Goal: Information Seeking & Learning: Learn about a topic

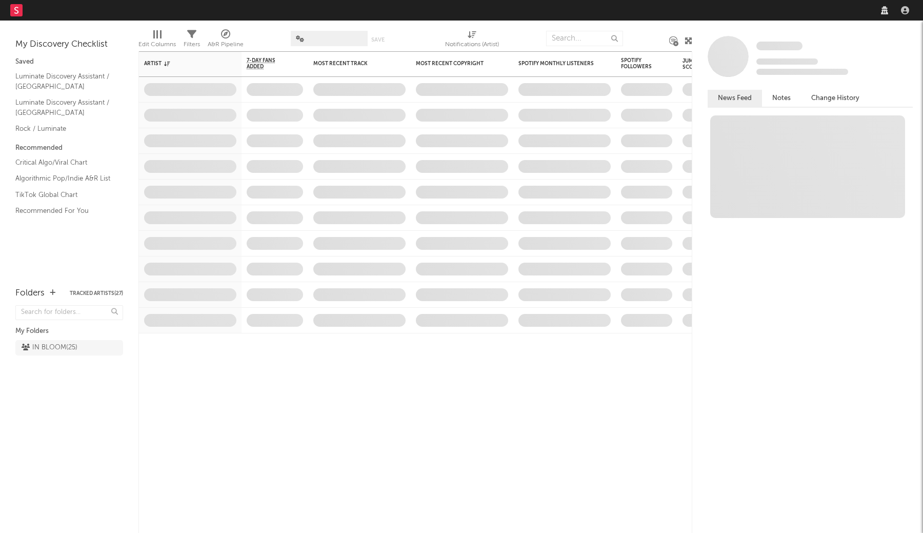
click at [735, 11] on nav "Dashboard Discovery Assistant Charts Leads" at bounding box center [461, 10] width 923 height 21
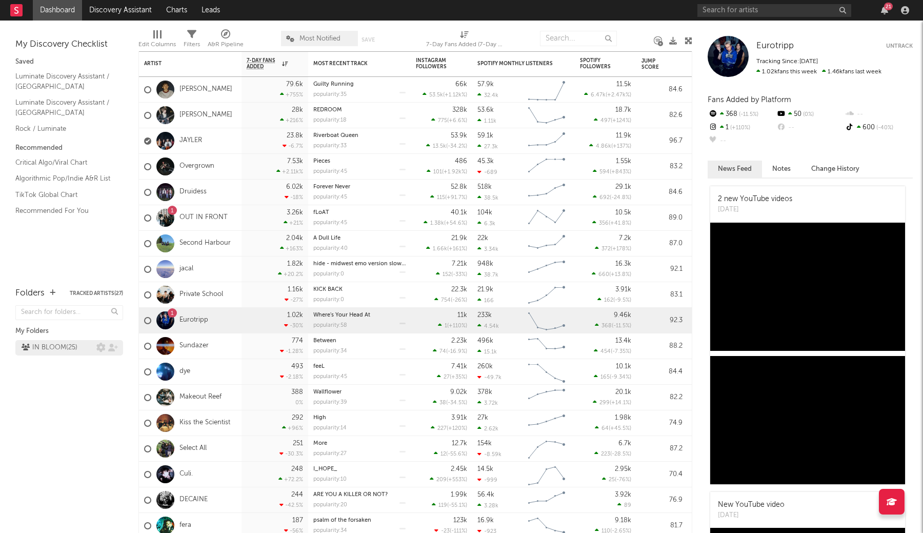
click at [67, 347] on div "IN BLOOM ( 25 )" at bounding box center [50, 347] width 56 height 12
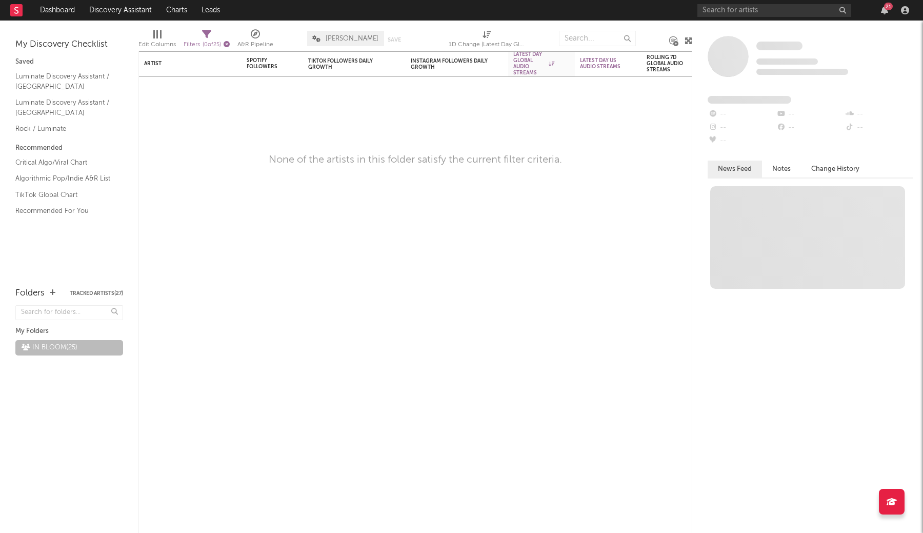
click at [230, 42] on icon "button" at bounding box center [226, 44] width 6 height 6
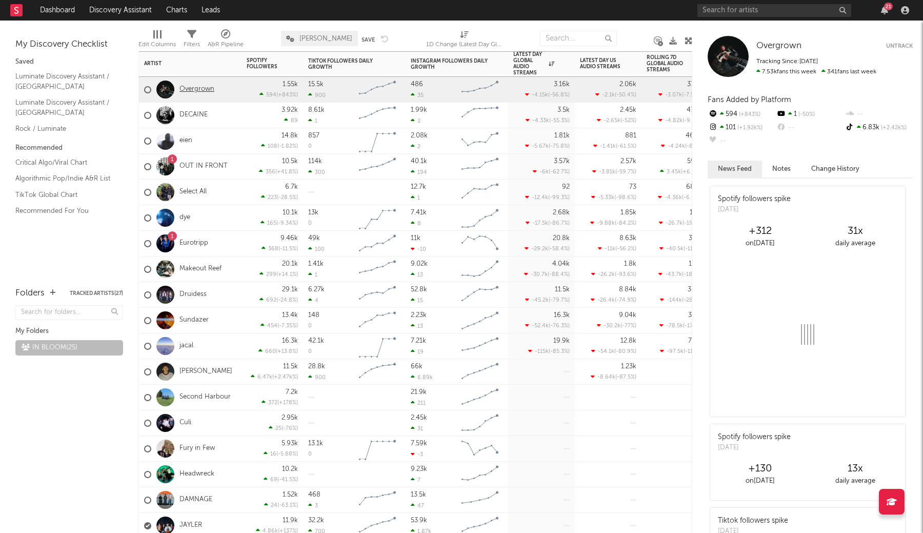
click at [198, 90] on link "Overgrown" at bounding box center [196, 89] width 35 height 9
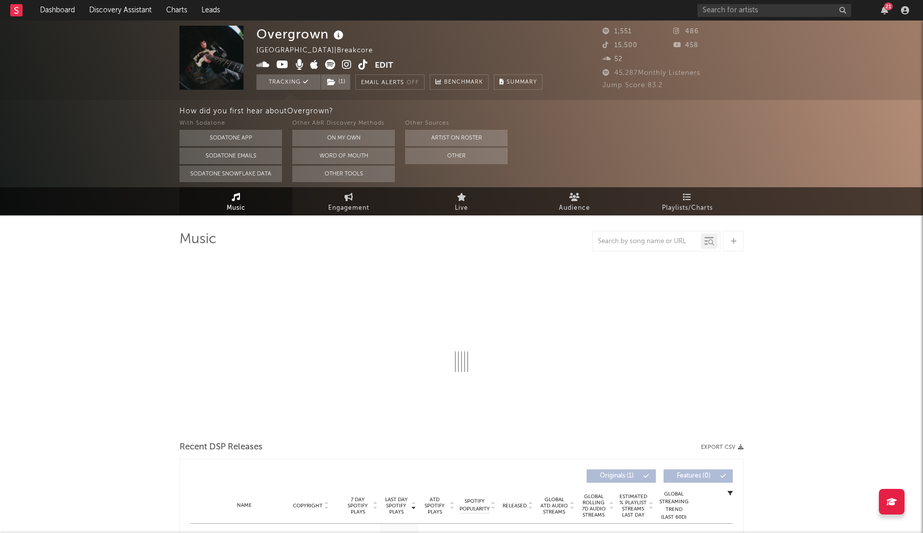
select select "1w"
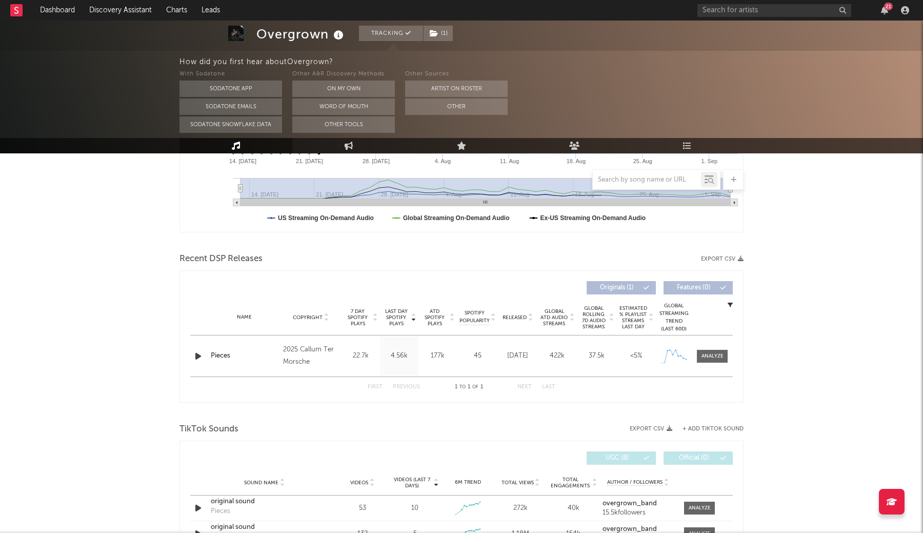
scroll to position [281, 0]
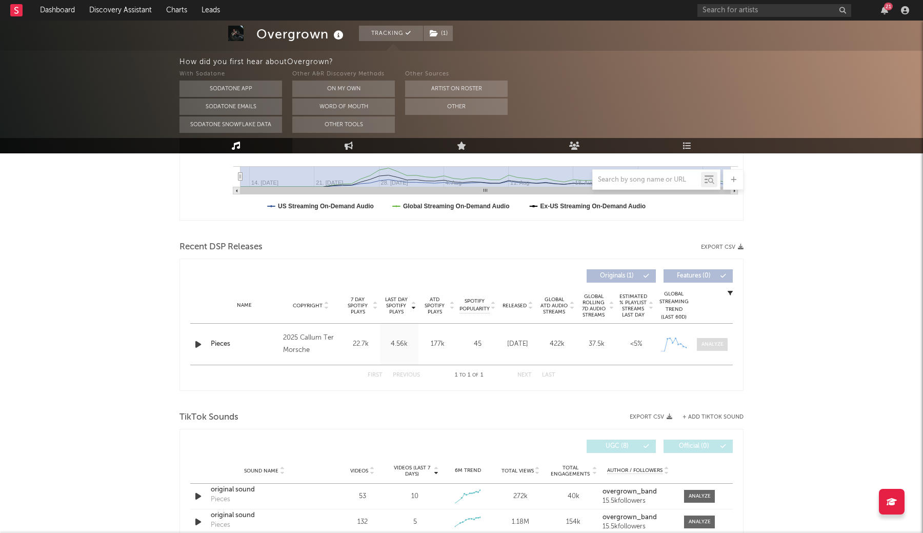
click at [719, 346] on div at bounding box center [712, 344] width 22 height 8
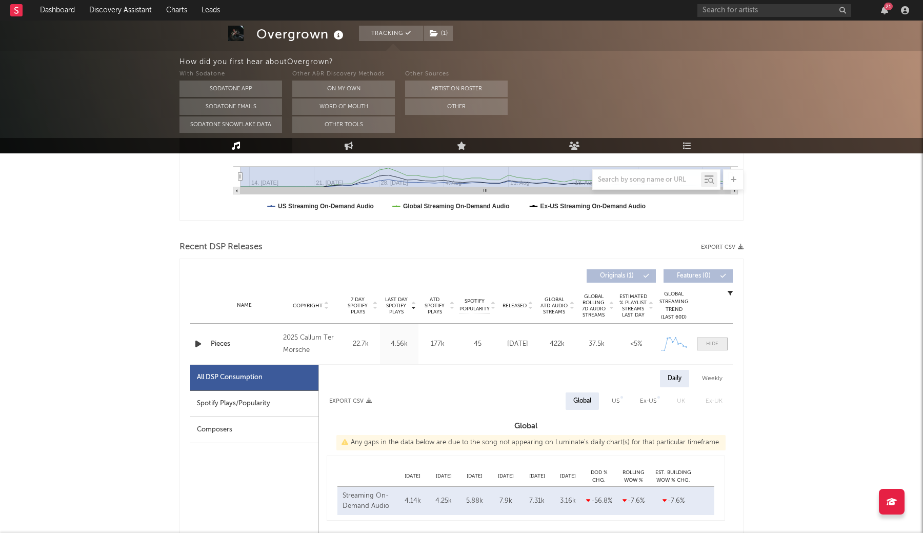
select select "1w"
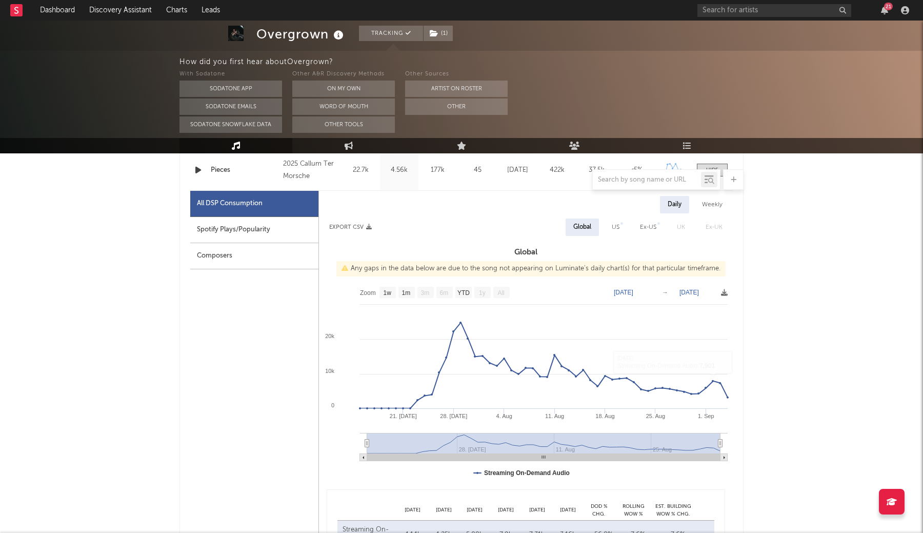
scroll to position [416, 0]
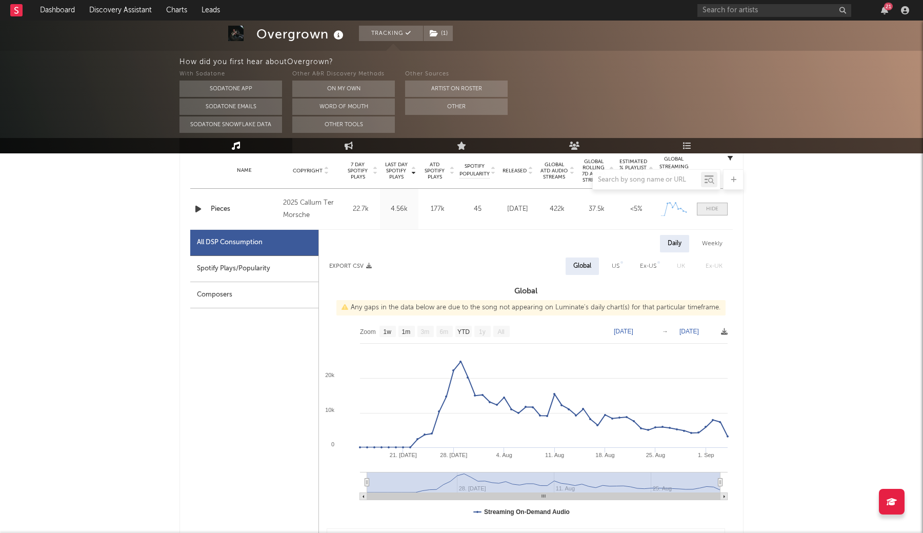
click at [710, 208] on div at bounding box center [712, 209] width 12 height 8
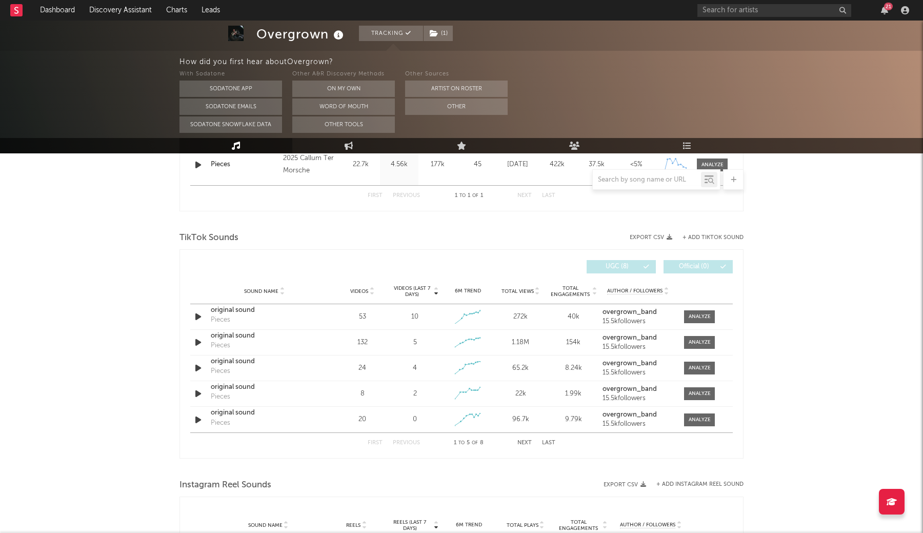
scroll to position [463, 0]
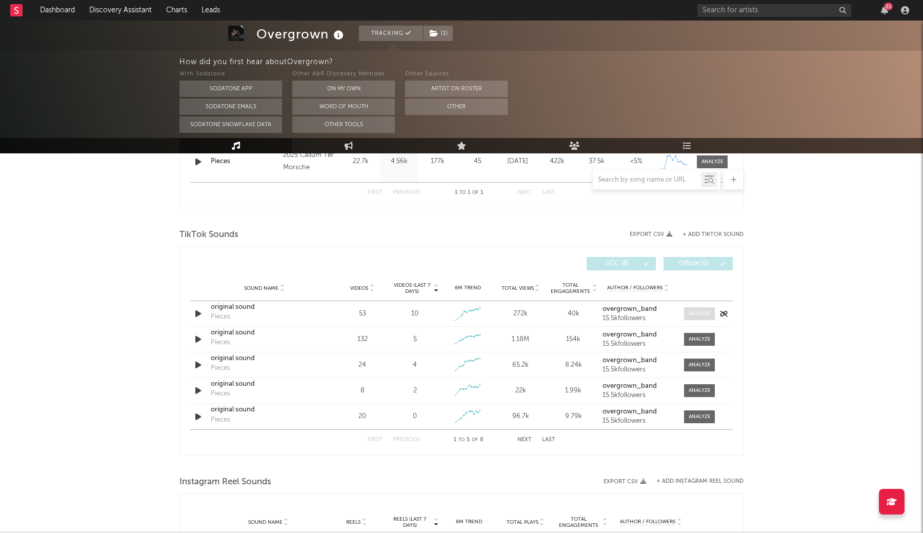
click at [698, 316] on div at bounding box center [699, 314] width 22 height 8
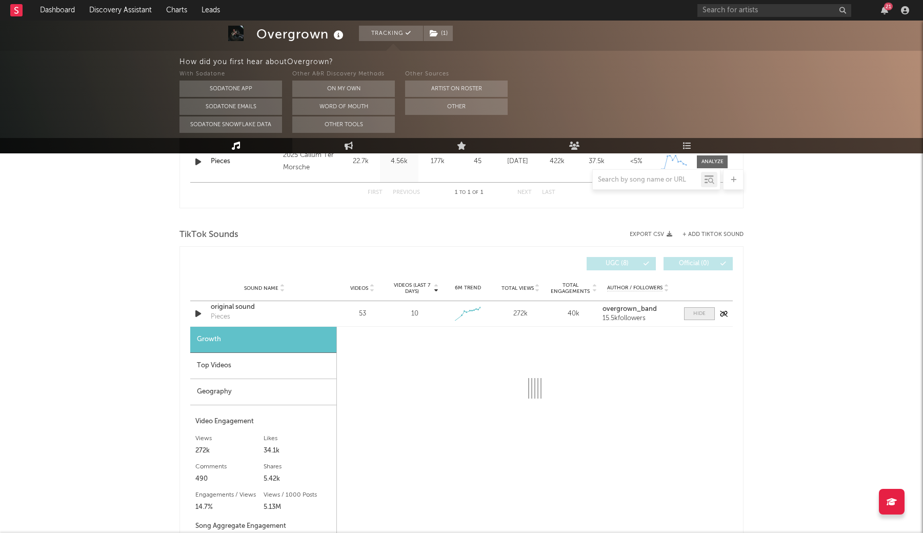
select select "1w"
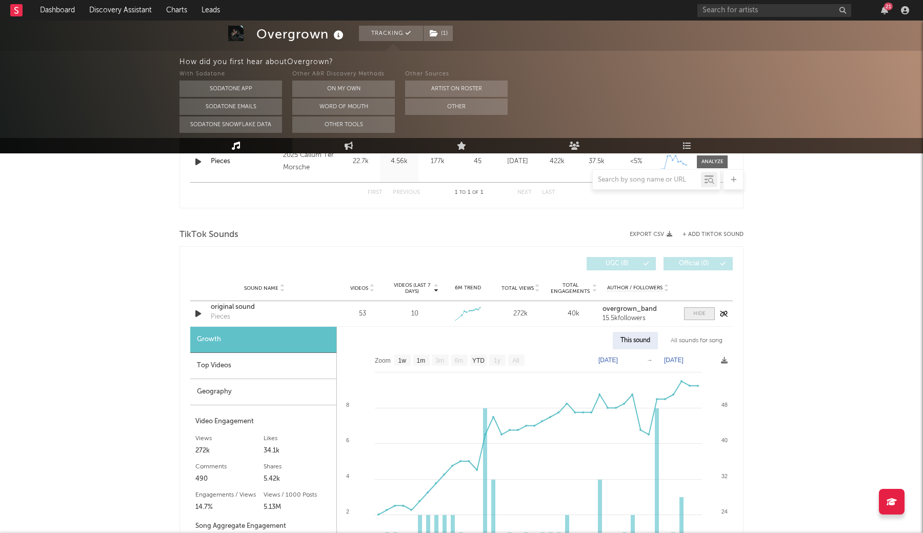
click at [698, 316] on div at bounding box center [699, 314] width 12 height 8
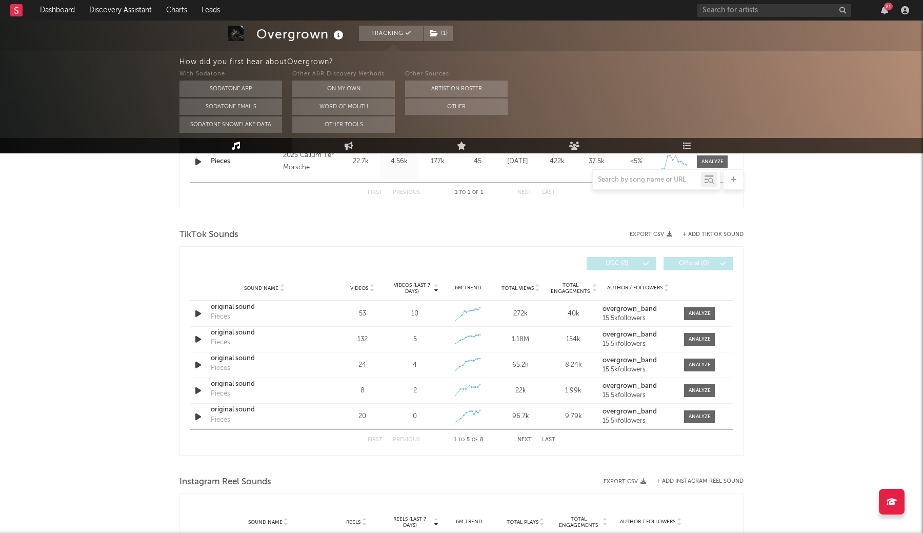
click at [524, 439] on button "Next" at bounding box center [524, 440] width 14 height 6
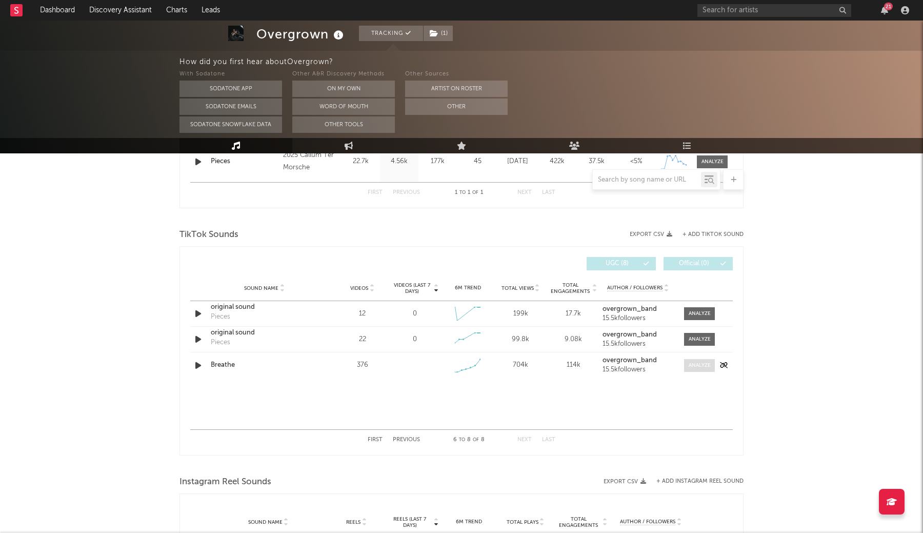
click at [693, 367] on div at bounding box center [699, 365] width 22 height 8
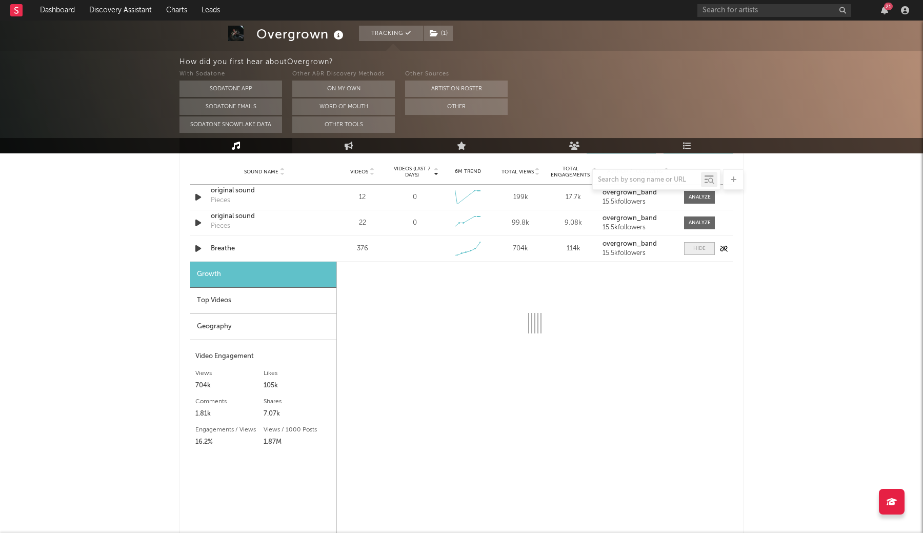
select select "1w"
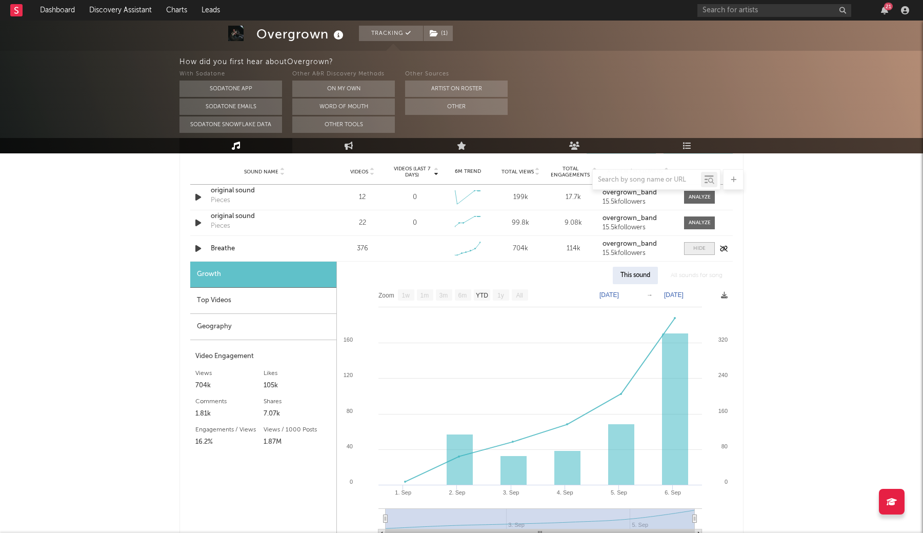
scroll to position [603, 0]
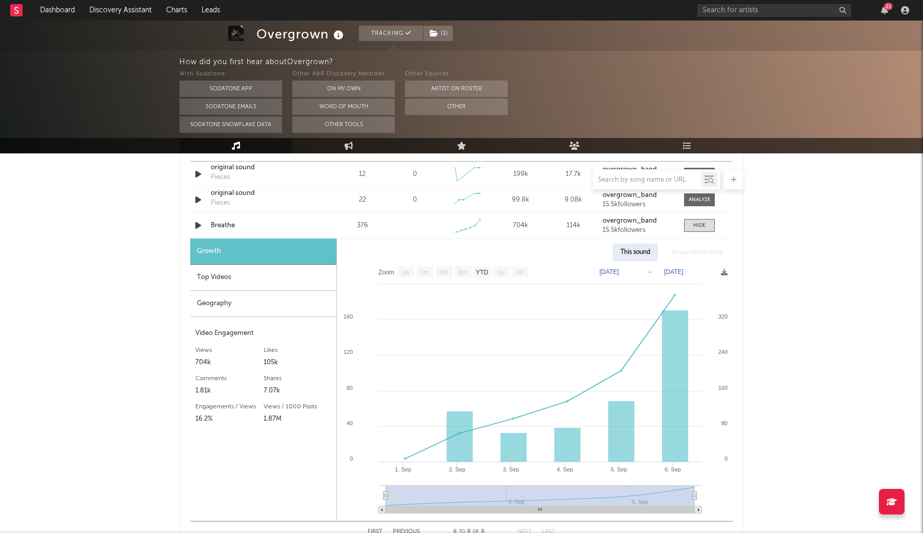
click at [216, 274] on div "Top Videos" at bounding box center [263, 277] width 146 height 26
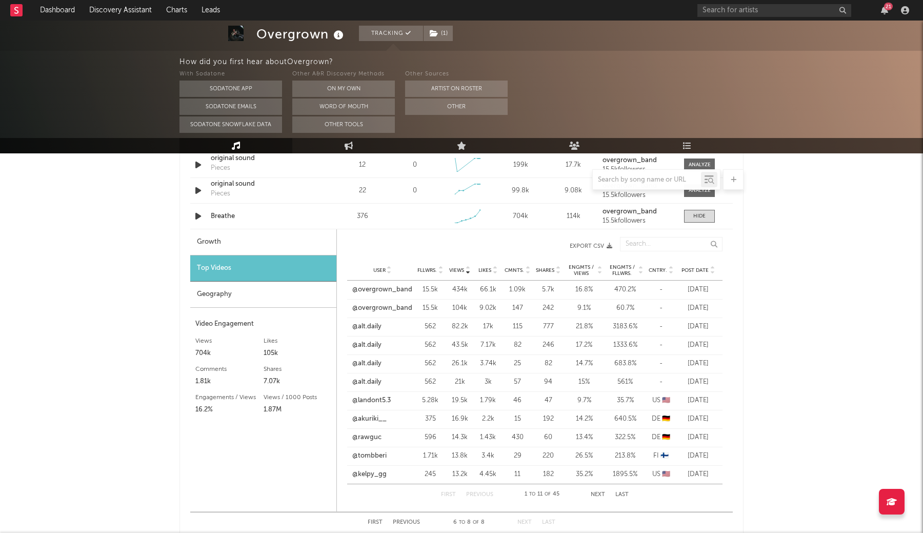
scroll to position [612, 0]
click at [596, 495] on button "Next" at bounding box center [597, 495] width 14 height 6
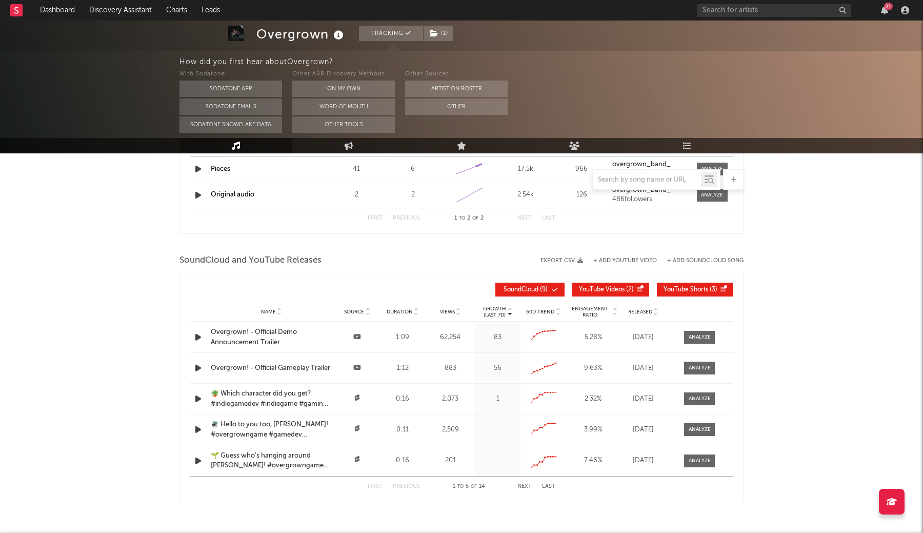
scroll to position [1083, 0]
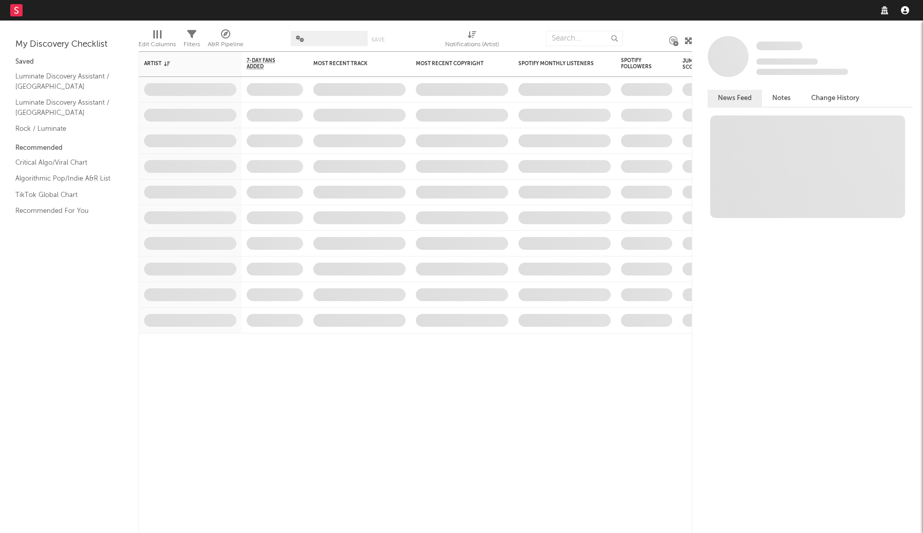
click at [907, 10] on icon "button" at bounding box center [904, 10] width 8 height 8
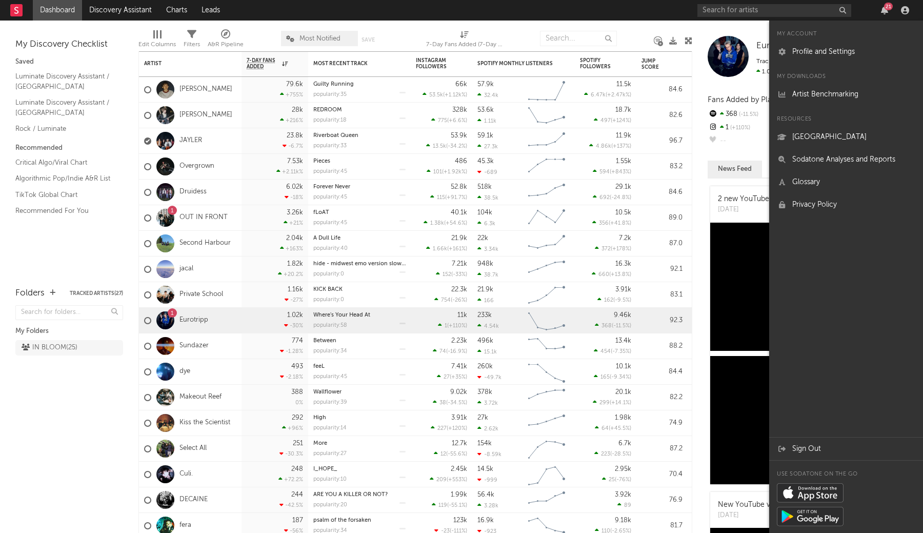
click at [815, 492] on icon at bounding box center [810, 492] width 66 height 18
